Goal: Information Seeking & Learning: Learn about a topic

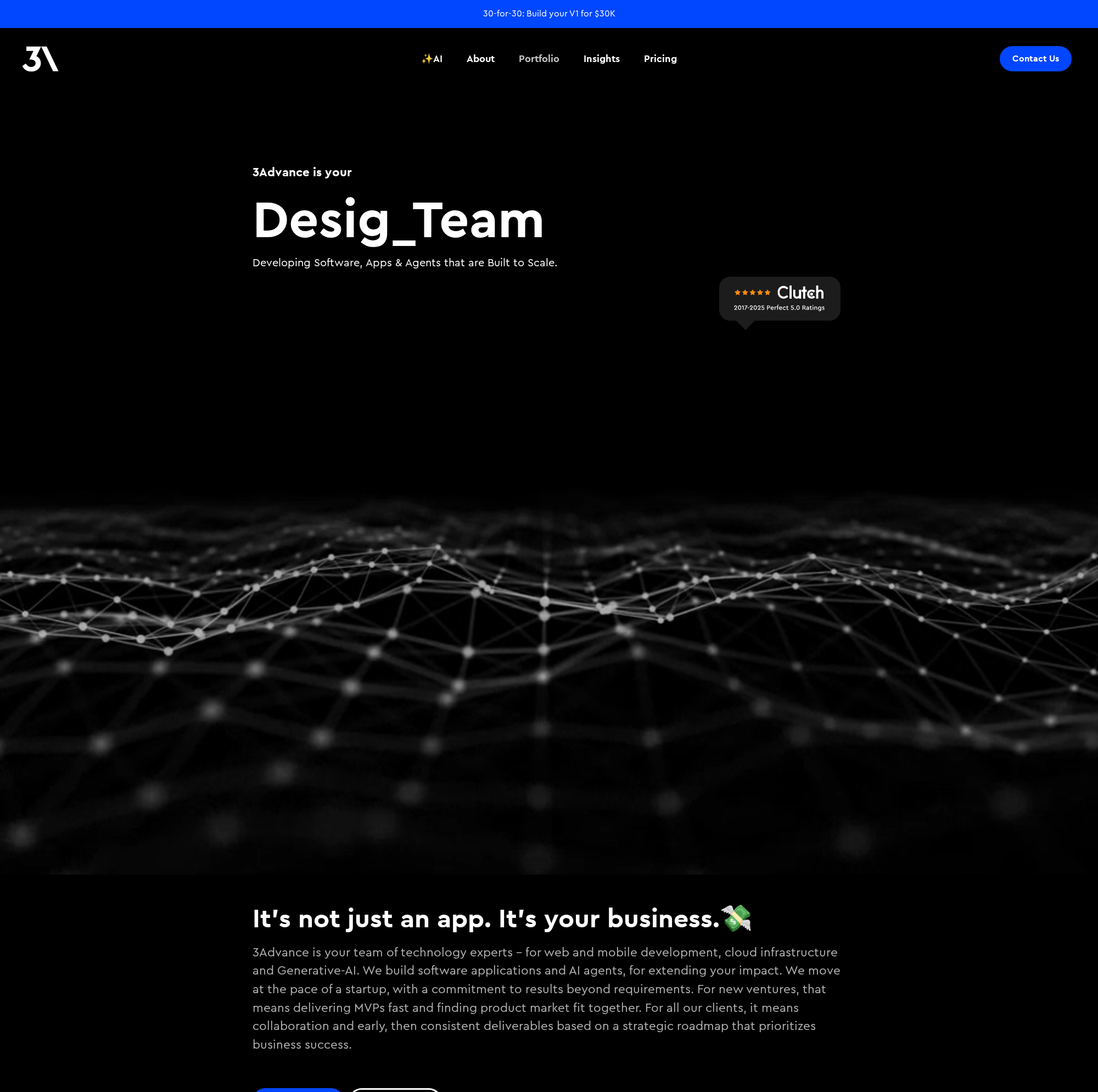
click at [552, 60] on div "Portfolio" at bounding box center [539, 59] width 41 height 14
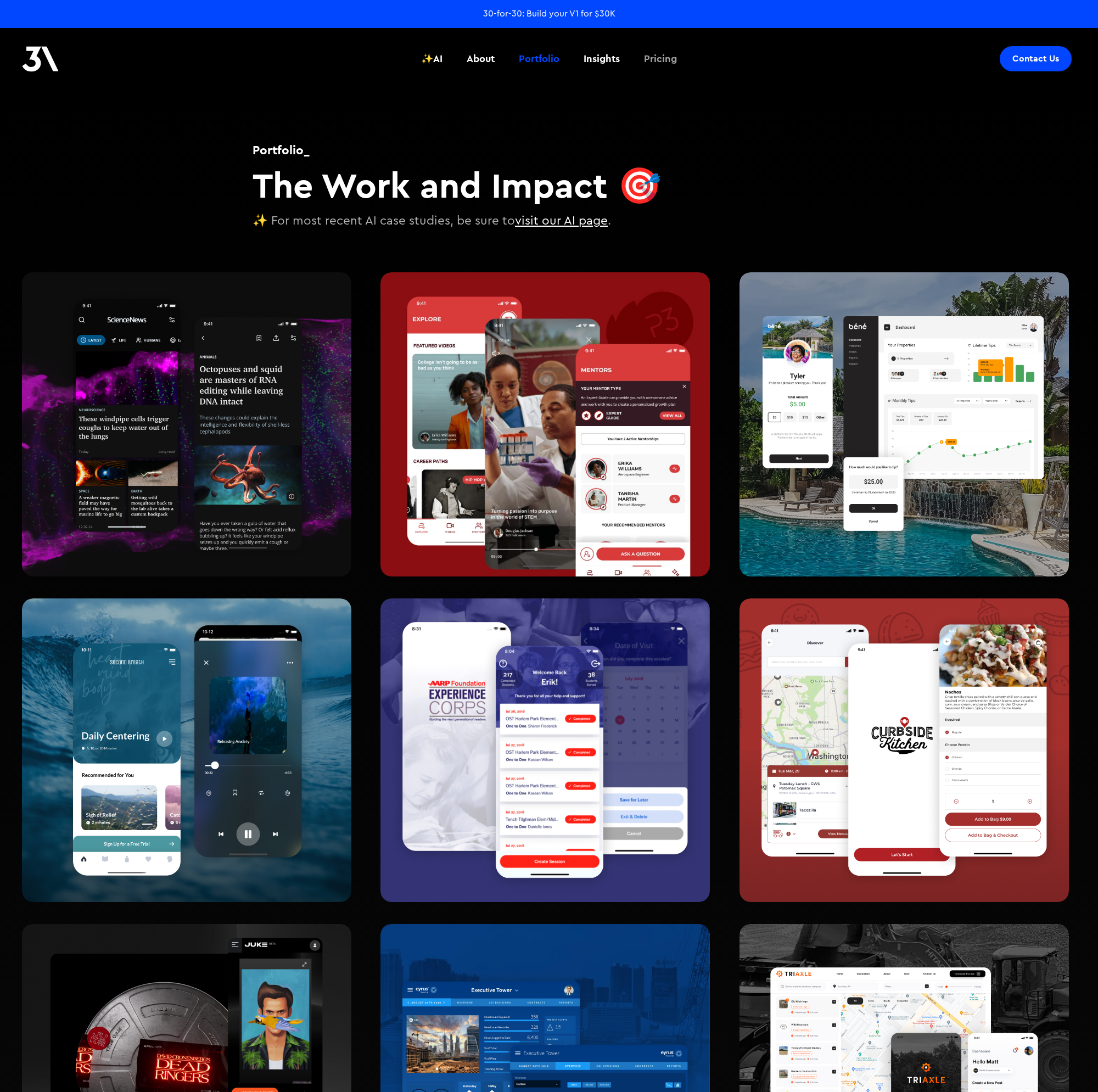
click at [658, 59] on div "Pricing" at bounding box center [660, 59] width 33 height 14
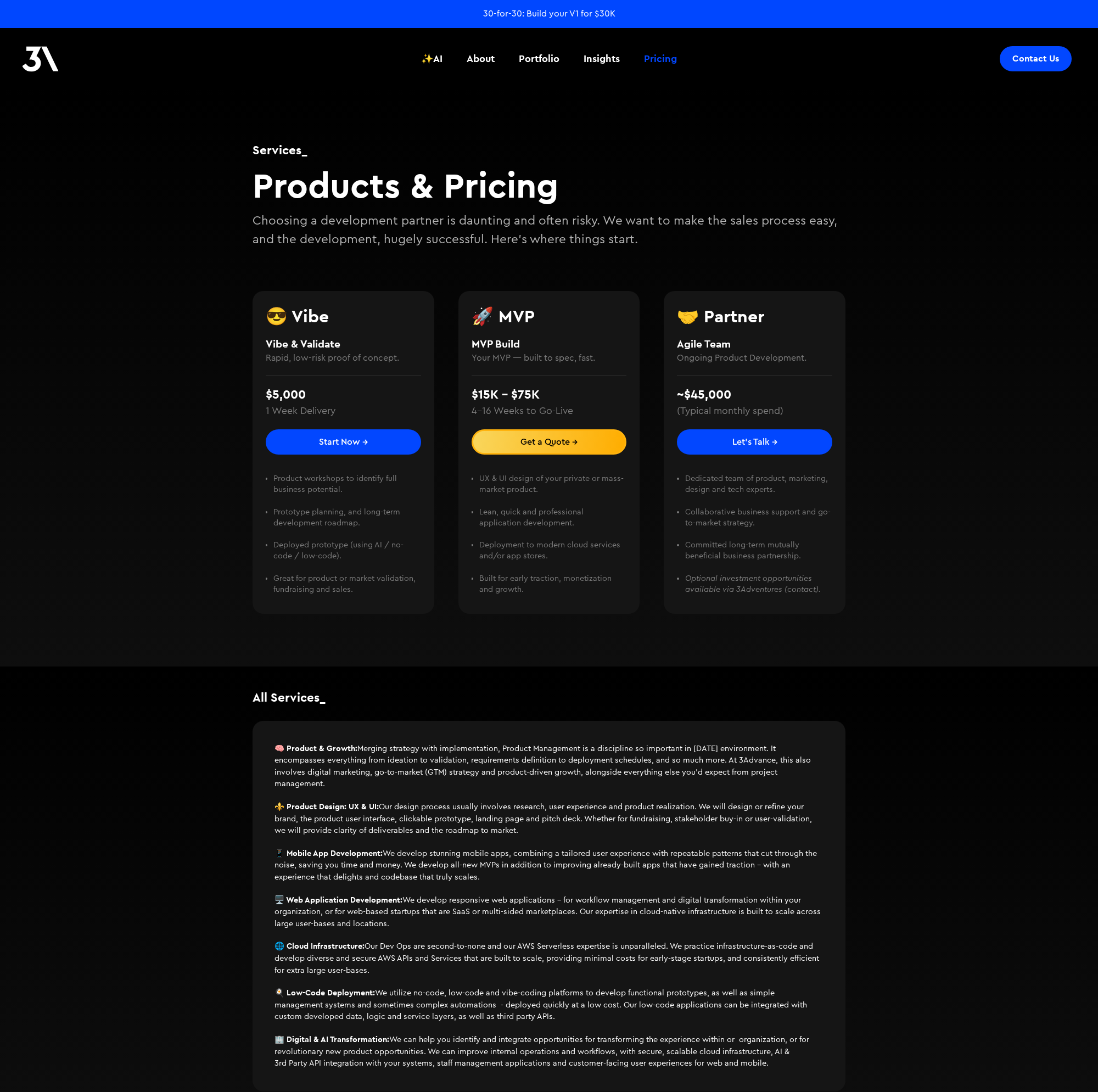
click at [126, 447] on div "Services_ Products & Pricing Choosing a development partner is daunting and oft…" at bounding box center [549, 377] width 1098 height 578
